Goal: Transaction & Acquisition: Purchase product/service

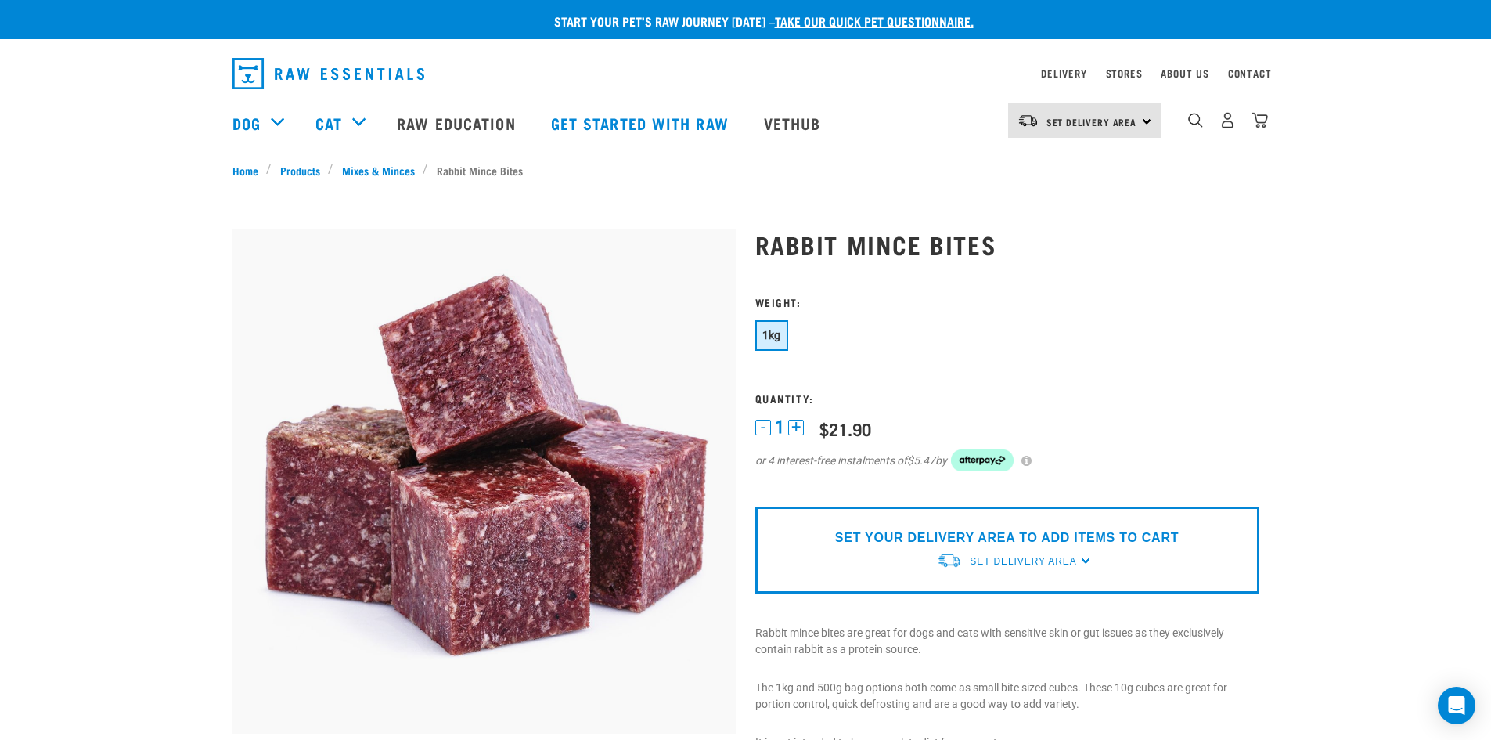
click at [1024, 552] on div "Set Delivery Area" at bounding box center [1023, 561] width 106 height 28
click at [999, 600] on link "[GEOGRAPHIC_DATA]" at bounding box center [1015, 598] width 156 height 26
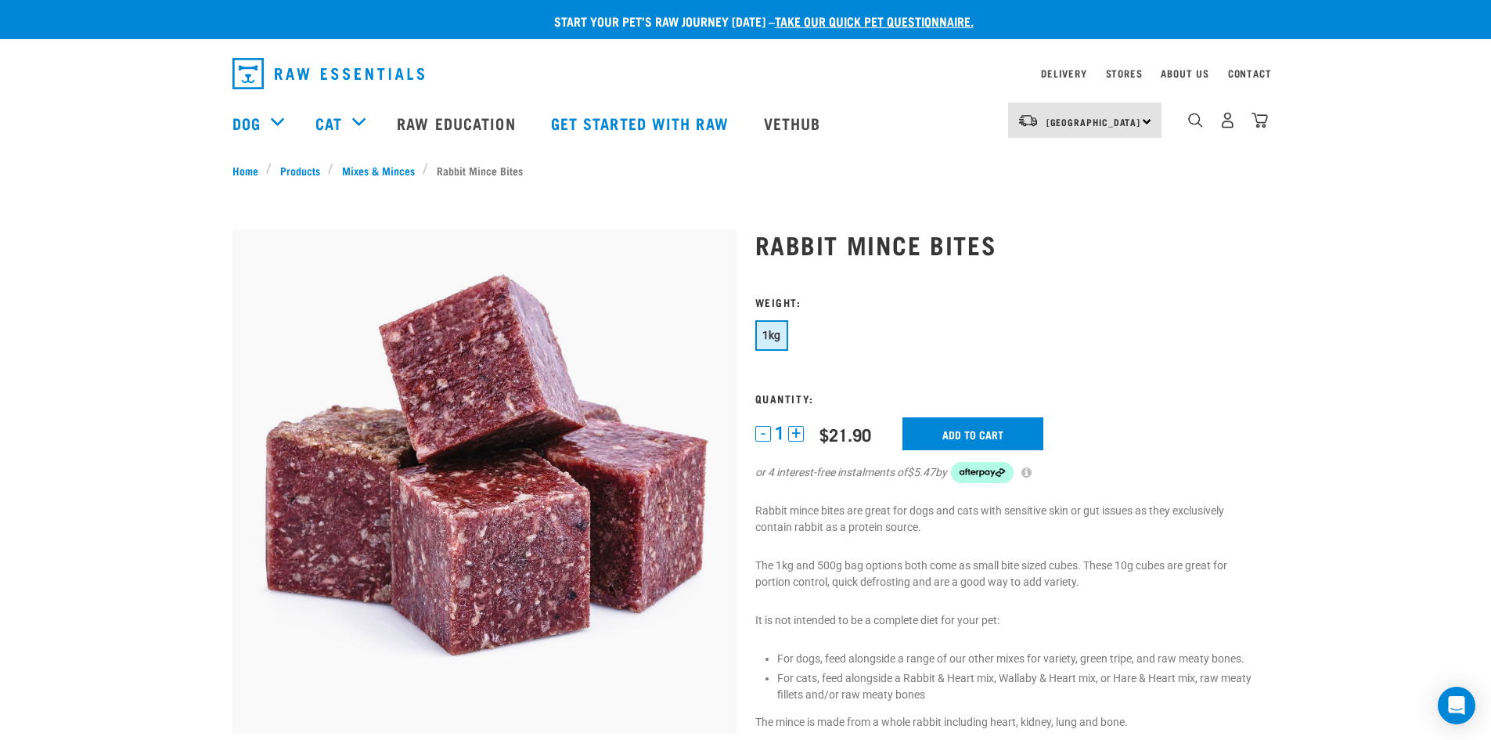
click at [798, 437] on button "+" at bounding box center [796, 434] width 16 height 16
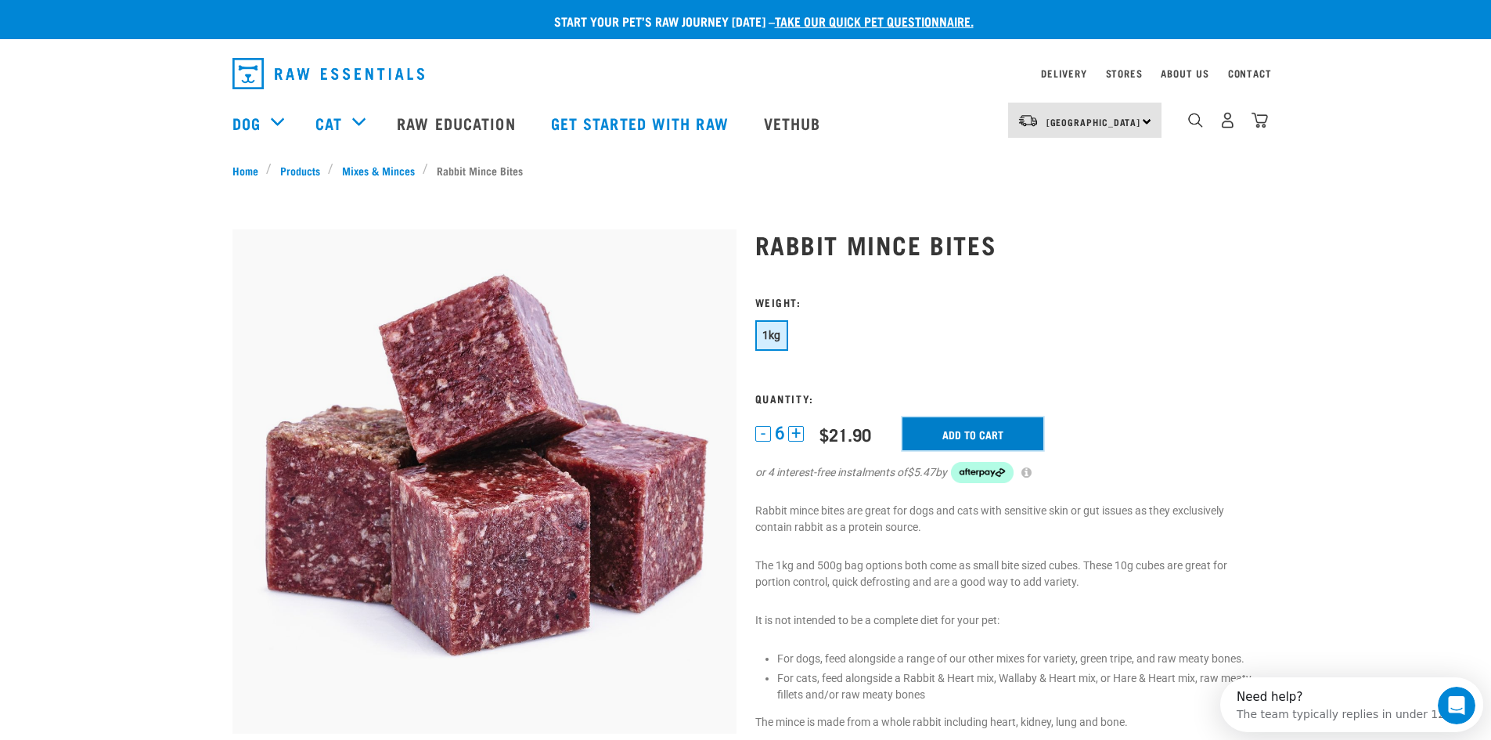
click at [977, 432] on input "Add to cart" at bounding box center [972, 433] width 141 height 33
click at [764, 431] on button "-" at bounding box center [763, 434] width 16 height 16
click at [976, 427] on input "Add to cart" at bounding box center [972, 433] width 141 height 33
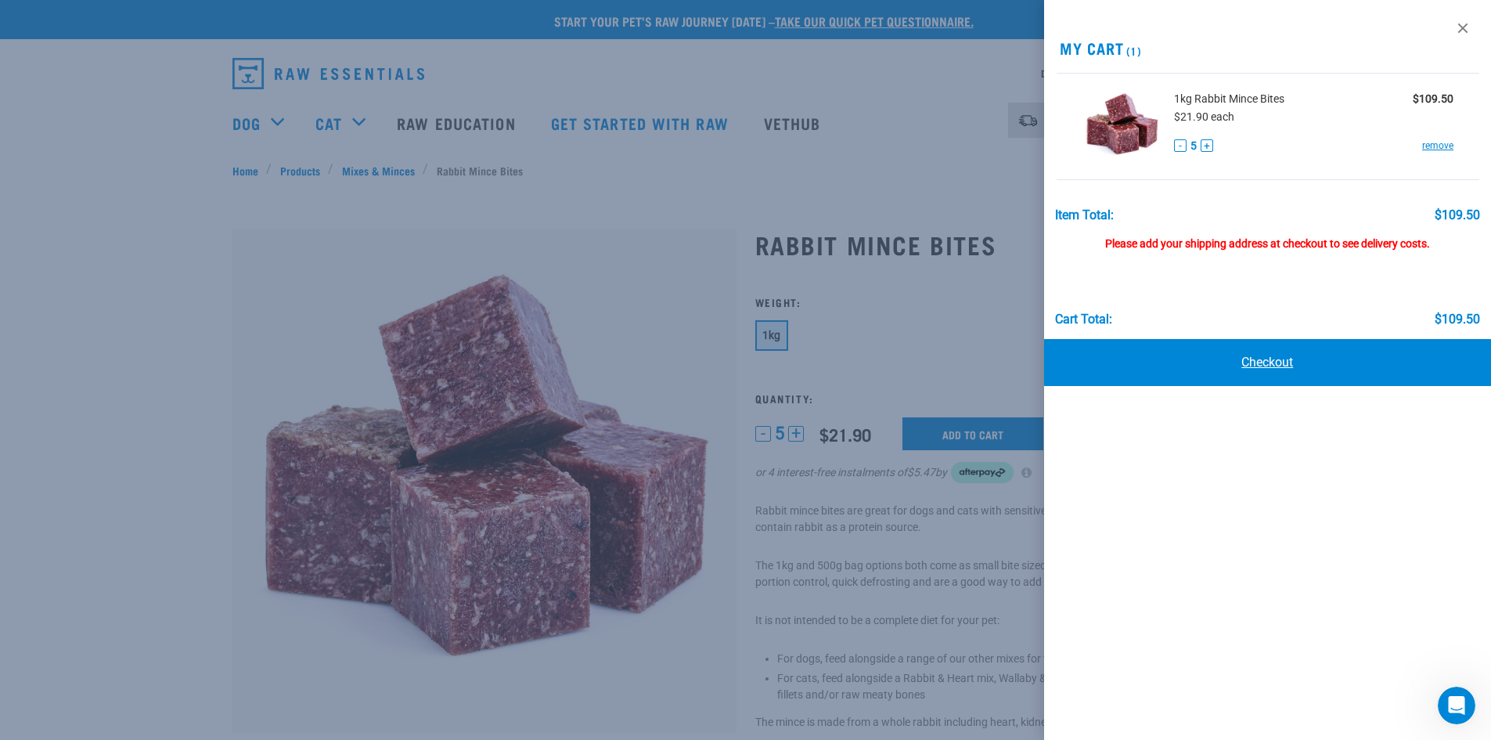
click at [1244, 357] on link "Checkout" at bounding box center [1268, 362] width 448 height 47
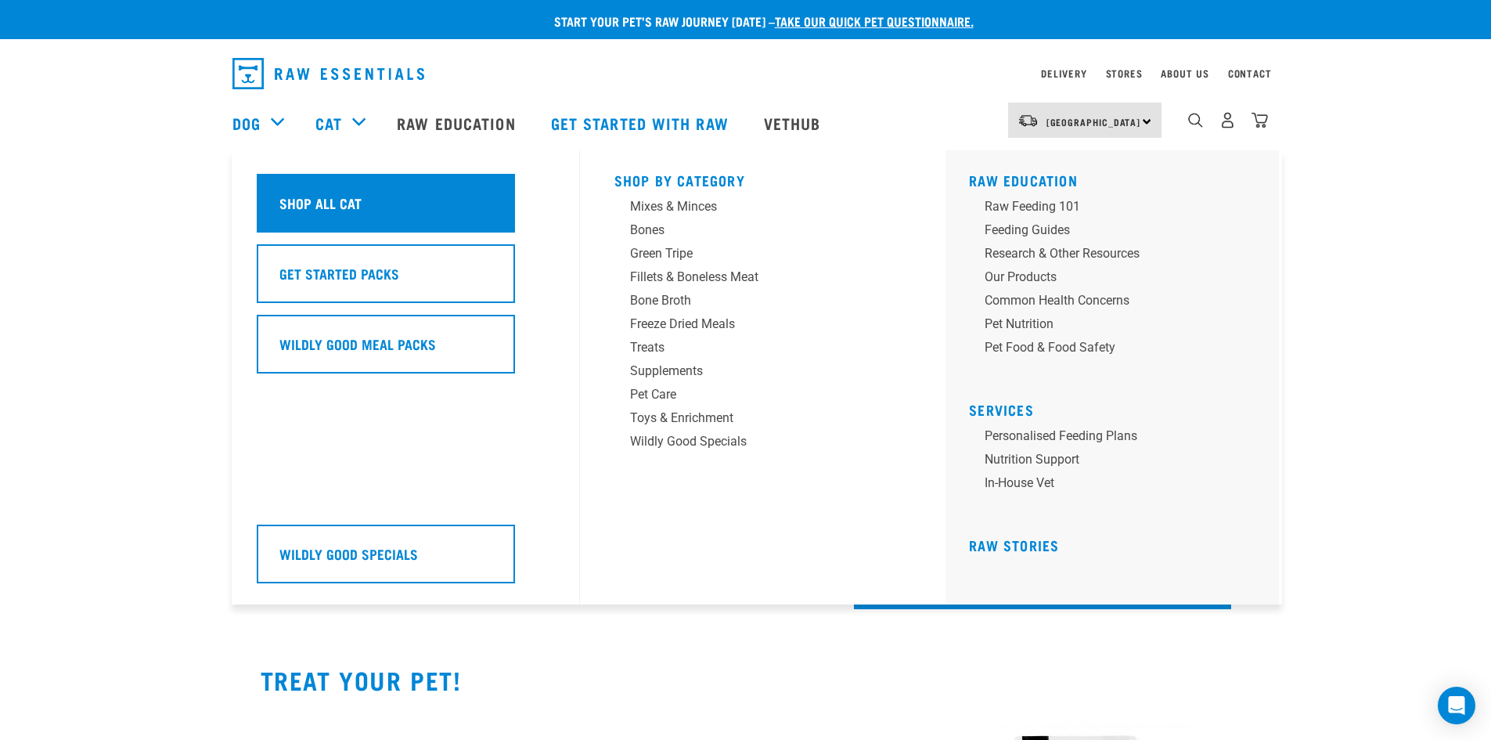
click at [343, 193] on h5 "Shop All Cat" at bounding box center [320, 203] width 82 height 20
